Goal: Task Accomplishment & Management: Complete application form

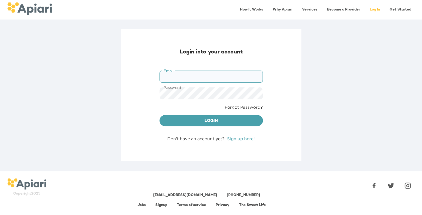
click at [170, 82] on input "Email" at bounding box center [211, 77] width 103 height 12
type input "**********"
click at [160, 115] on button "Login" at bounding box center [211, 120] width 103 height 11
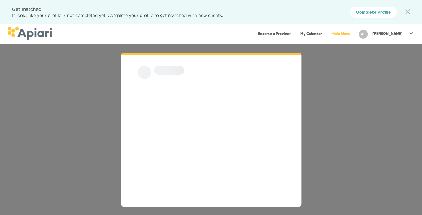
click at [396, 32] on p "[PERSON_NAME]" at bounding box center [388, 34] width 30 height 5
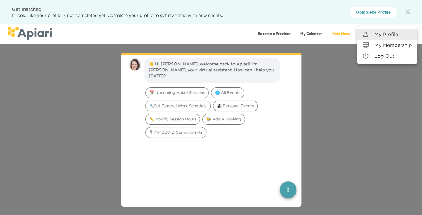
scroll to position [8, 0]
click at [319, 90] on div at bounding box center [211, 107] width 422 height 215
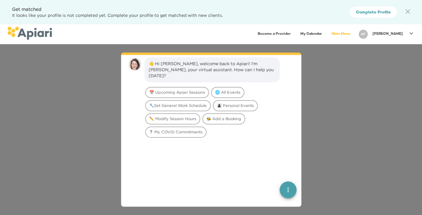
click at [292, 188] on span "quick menu" at bounding box center [288, 189] width 17 height 7
click at [288, 172] on button "Back to main menu" at bounding box center [288, 168] width 12 height 12
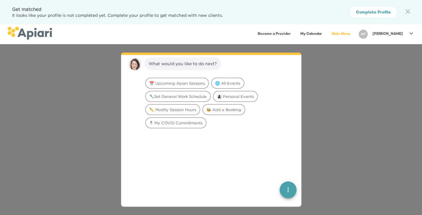
click at [26, 34] on img at bounding box center [29, 33] width 45 height 13
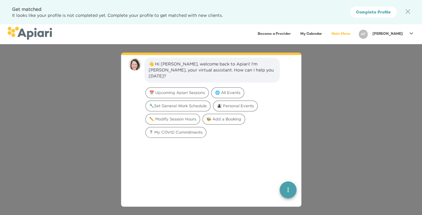
scroll to position [8, 0]
click at [400, 32] on p "[PERSON_NAME]" at bounding box center [388, 34] width 30 height 5
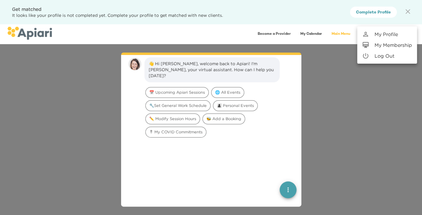
click at [391, 38] on link "My Profile" at bounding box center [387, 34] width 60 height 11
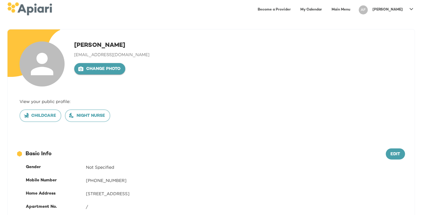
click at [117, 68] on span "Change photo" at bounding box center [99, 70] width 41 height 8
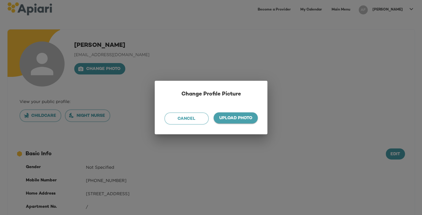
click at [228, 121] on span "Upload photo" at bounding box center [235, 119] width 35 height 8
click at [0, 0] on input "Upload photo" at bounding box center [0, 0] width 0 height 0
click at [195, 119] on span "Cancel" at bounding box center [187, 119] width 34 height 8
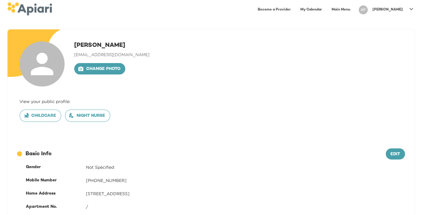
click at [291, 9] on link "Become a Provider" at bounding box center [274, 10] width 40 height 12
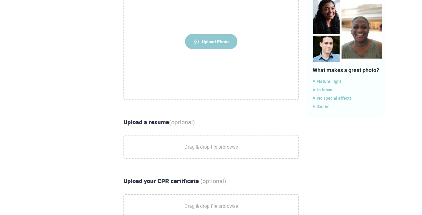
scroll to position [132, 0]
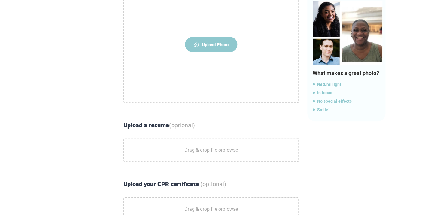
click at [203, 43] on span "Upload Photo" at bounding box center [211, 44] width 52 height 15
click at [0, 0] on input "Upload Photo" at bounding box center [0, 0] width 0 height 0
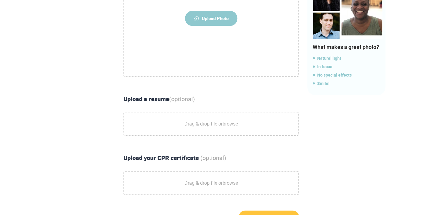
scroll to position [169, 0]
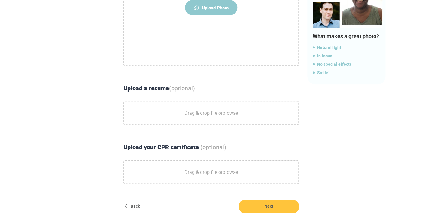
click at [209, 108] on span "Drag & drop file or browse" at bounding box center [211, 112] width 53 height 15
click at [0, 0] on input "Drag & drop file or browse" at bounding box center [0, 0] width 0 height 0
click at [211, 9] on span "Upload Photo" at bounding box center [211, 7] width 52 height 15
click at [0, 0] on input "Upload Photo" at bounding box center [0, 0] width 0 height 0
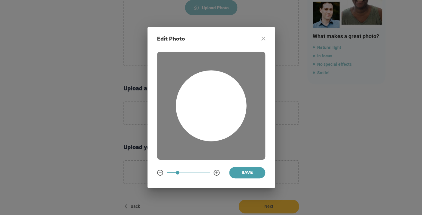
drag, startPoint x: 196, startPoint y: 102, endPoint x: 199, endPoint y: 109, distance: 8.0
click at [199, 109] on div at bounding box center [211, 106] width 71 height 71
drag, startPoint x: 177, startPoint y: 171, endPoint x: 163, endPoint y: 172, distance: 13.8
click at [165, 172] on span at bounding box center [167, 173] width 4 height 4
drag, startPoint x: 212, startPoint y: 127, endPoint x: 219, endPoint y: 125, distance: 7.4
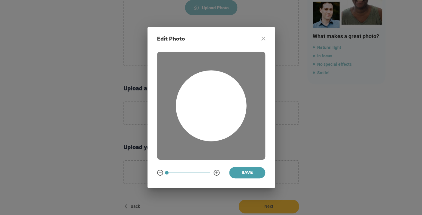
click at [219, 125] on div at bounding box center [211, 106] width 71 height 71
click at [235, 175] on span "Save" at bounding box center [247, 174] width 26 height 8
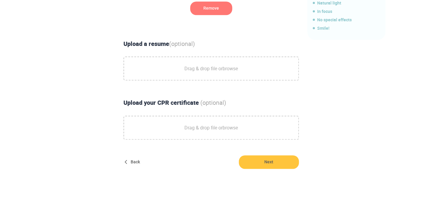
scroll to position [216, 0]
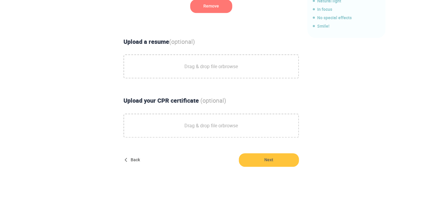
click at [195, 69] on span "Drag & drop file or browse" at bounding box center [211, 66] width 53 height 15
click at [0, 0] on input "Drag & drop file or browse" at bounding box center [0, 0] width 0 height 0
click at [286, 68] on icon "button" at bounding box center [287, 66] width 4 height 4
click at [212, 68] on span "Drag & drop file or browse" at bounding box center [211, 66] width 53 height 15
click at [0, 0] on input "Drag & drop file or browse" at bounding box center [0, 0] width 0 height 0
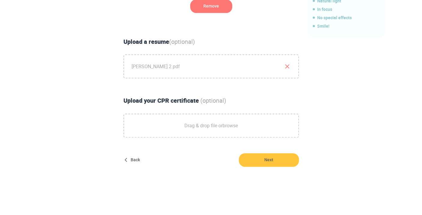
click at [288, 66] on icon "button" at bounding box center [287, 66] width 7 height 7
click at [209, 65] on span "Drag & drop file or browse" at bounding box center [211, 66] width 53 height 15
click at [0, 0] on input "Drag & drop file or browse" at bounding box center [0, 0] width 0 height 0
click at [285, 70] on icon "button" at bounding box center [287, 66] width 7 height 7
click at [195, 69] on span "Drag & drop file or browse" at bounding box center [211, 66] width 53 height 15
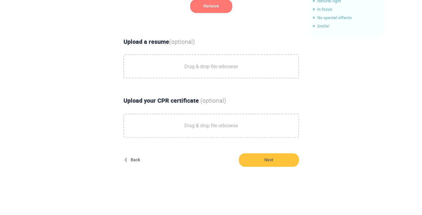
click at [0, 0] on input "Drag & drop file or browse" at bounding box center [0, 0] width 0 height 0
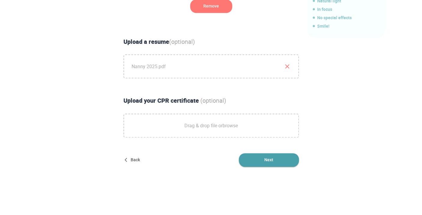
click at [268, 166] on span "Next" at bounding box center [269, 160] width 60 height 14
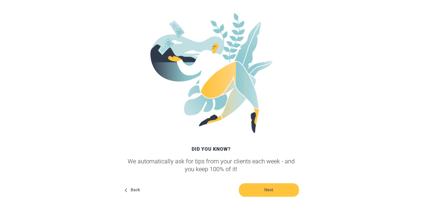
scroll to position [110, 0]
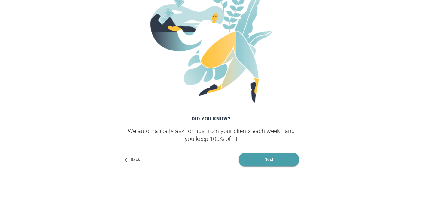
click at [255, 160] on span "Next" at bounding box center [269, 160] width 60 height 14
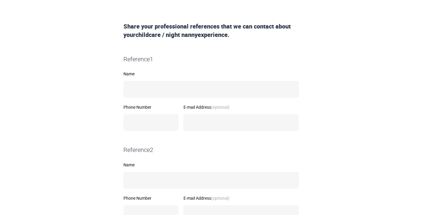
scroll to position [89, 0]
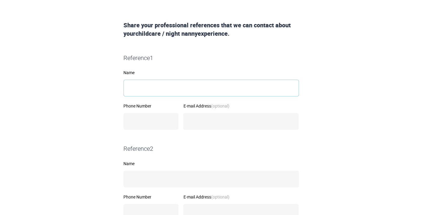
click at [191, 90] on input "Name" at bounding box center [212, 88] width 176 height 17
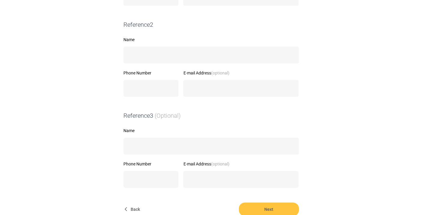
scroll to position [262, 0]
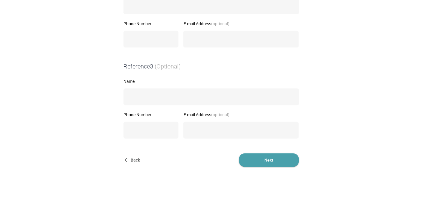
click at [265, 157] on span "Next" at bounding box center [269, 160] width 60 height 14
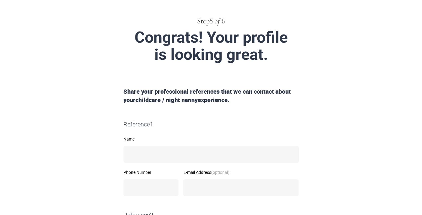
scroll to position [0, 0]
